Goal: Information Seeking & Learning: Learn about a topic

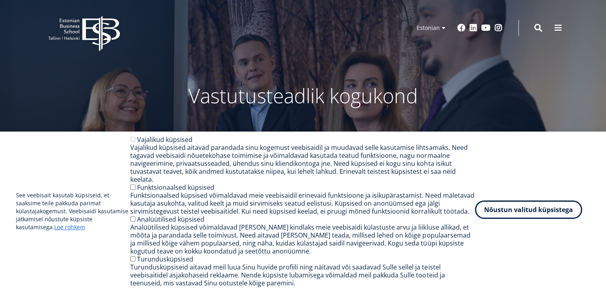
click at [496, 207] on button "Nõustun valitud küpsistega" at bounding box center [528, 209] width 107 height 18
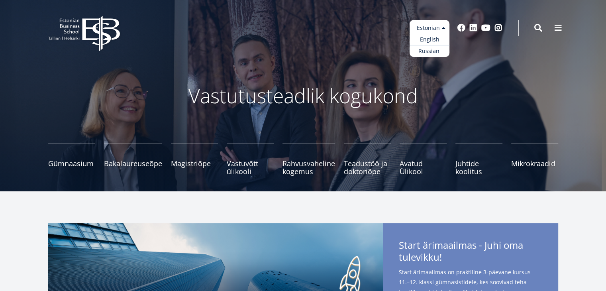
click at [432, 28] on ul "Estonian English Russian" at bounding box center [429, 38] width 40 height 37
click at [433, 38] on link "English" at bounding box center [429, 40] width 40 height 12
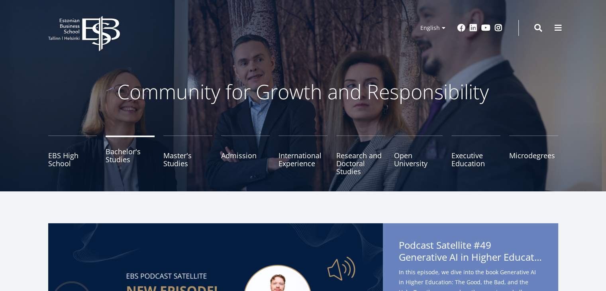
click at [126, 153] on link "Bachelor's Studies" at bounding box center [130, 155] width 49 height 40
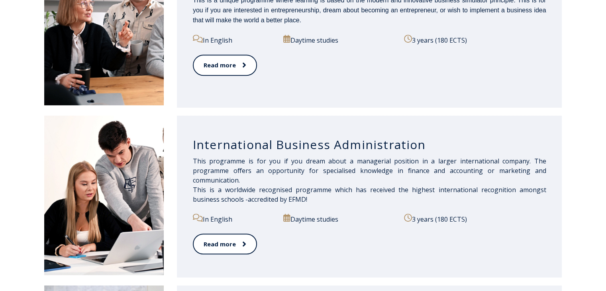
scroll to position [478, 0]
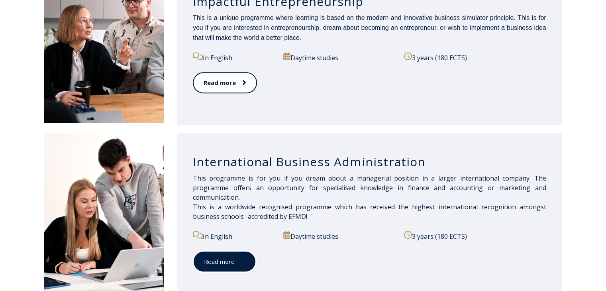
click at [231, 260] on link "Read more" at bounding box center [224, 262] width 63 height 22
